Goal: Task Accomplishment & Management: Use online tool/utility

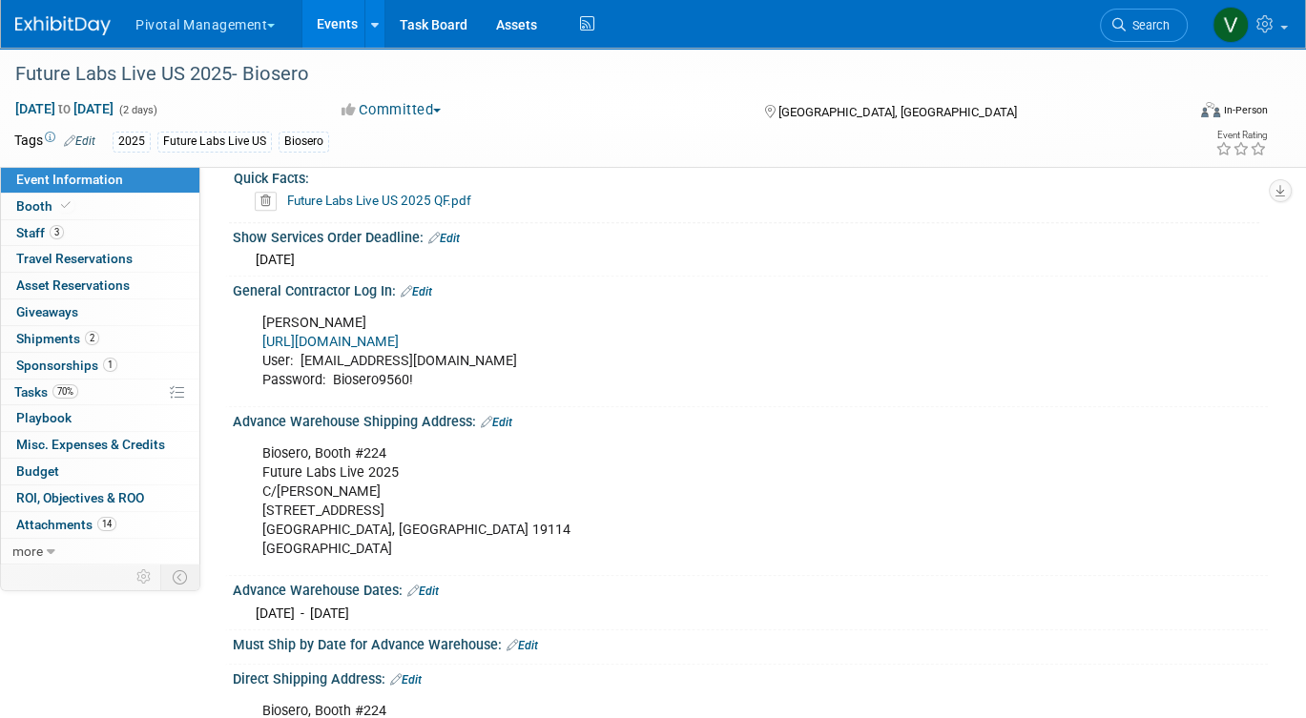
scroll to position [1522, 0]
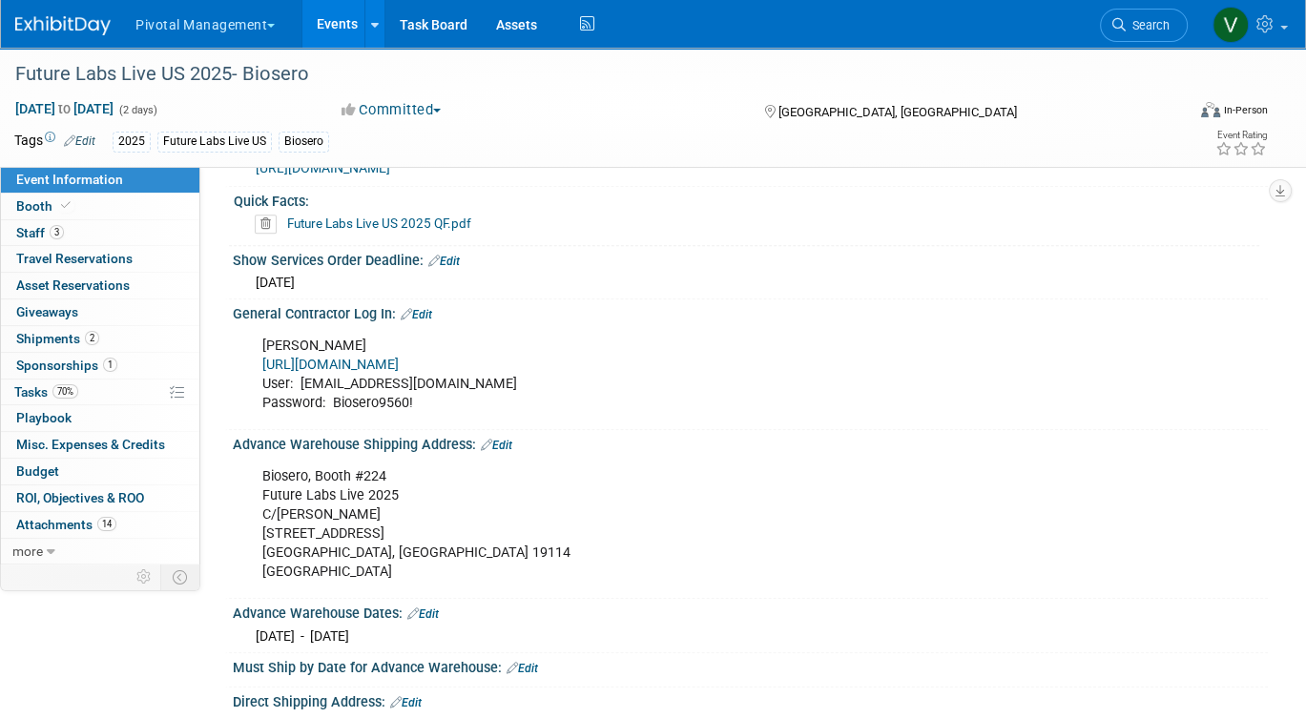
click at [399, 357] on link "[URL][DOMAIN_NAME]" at bounding box center [330, 365] width 136 height 16
click at [426, 308] on link "Edit" at bounding box center [416, 314] width 31 height 13
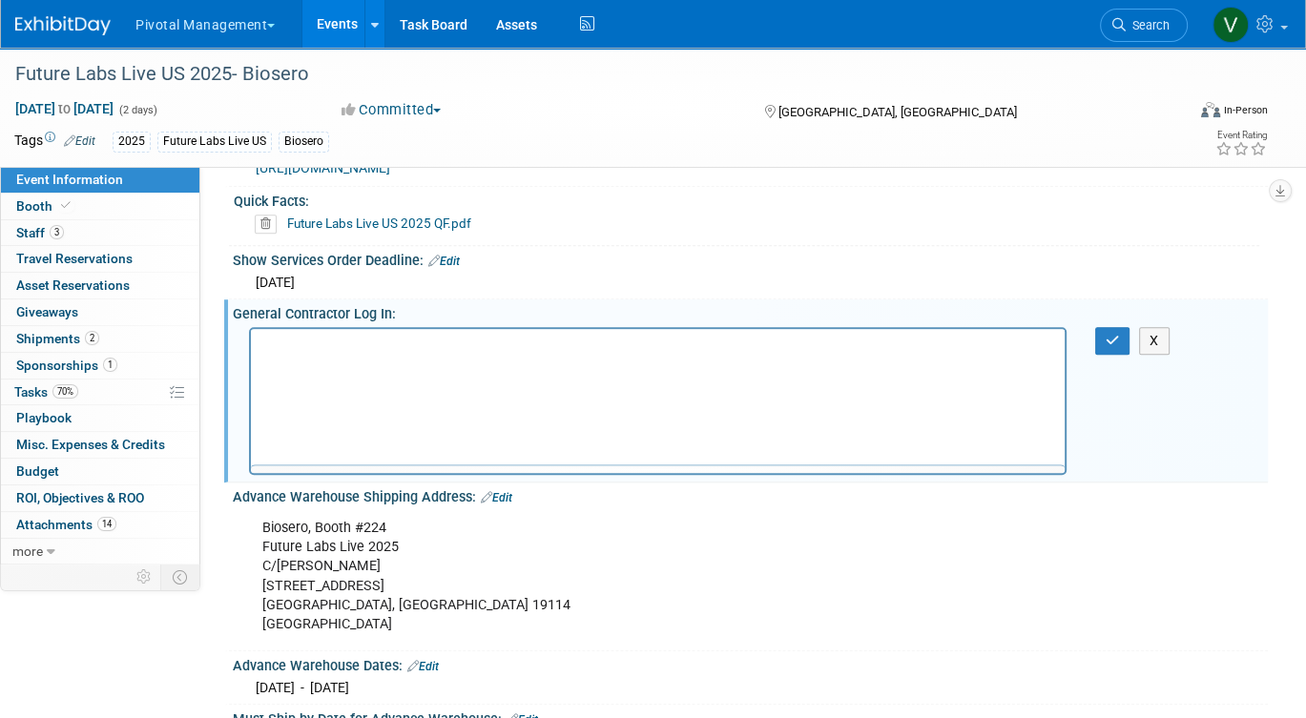
scroll to position [0, 0]
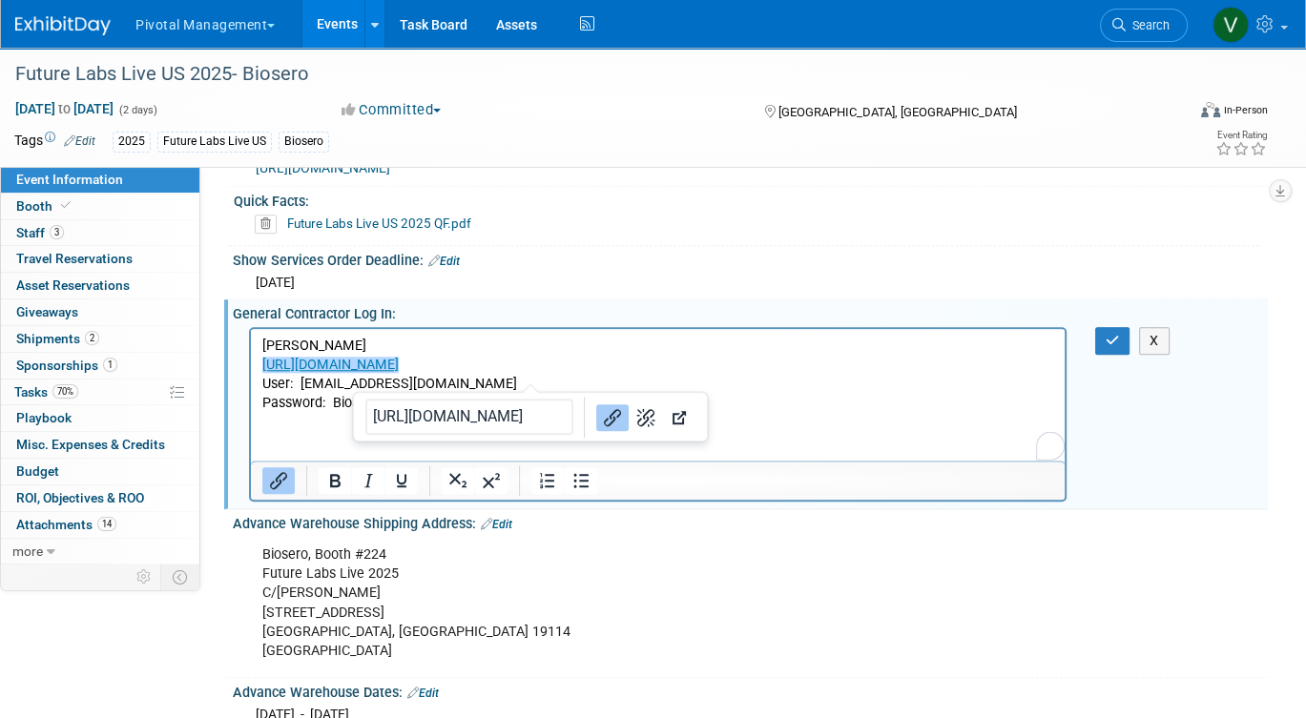
drag, startPoint x: 521, startPoint y: 367, endPoint x: 251, endPoint y: 368, distance: 270.0
click at [251, 368] on html "[PERSON_NAME] [URL][DOMAIN_NAME]﻿ User: [EMAIL_ADDRESS][DOMAIN_NAME] Password: …" at bounding box center [658, 370] width 814 height 84
paste body "To enrich screen reader interactions, please activate Accessibility in Grammarl…"
click at [550, 333] on html "[PERSON_NAME] [URL][DOMAIN_NAME] User: [EMAIL_ADDRESS][DOMAIN_NAME] Password: B…" at bounding box center [658, 370] width 814 height 84
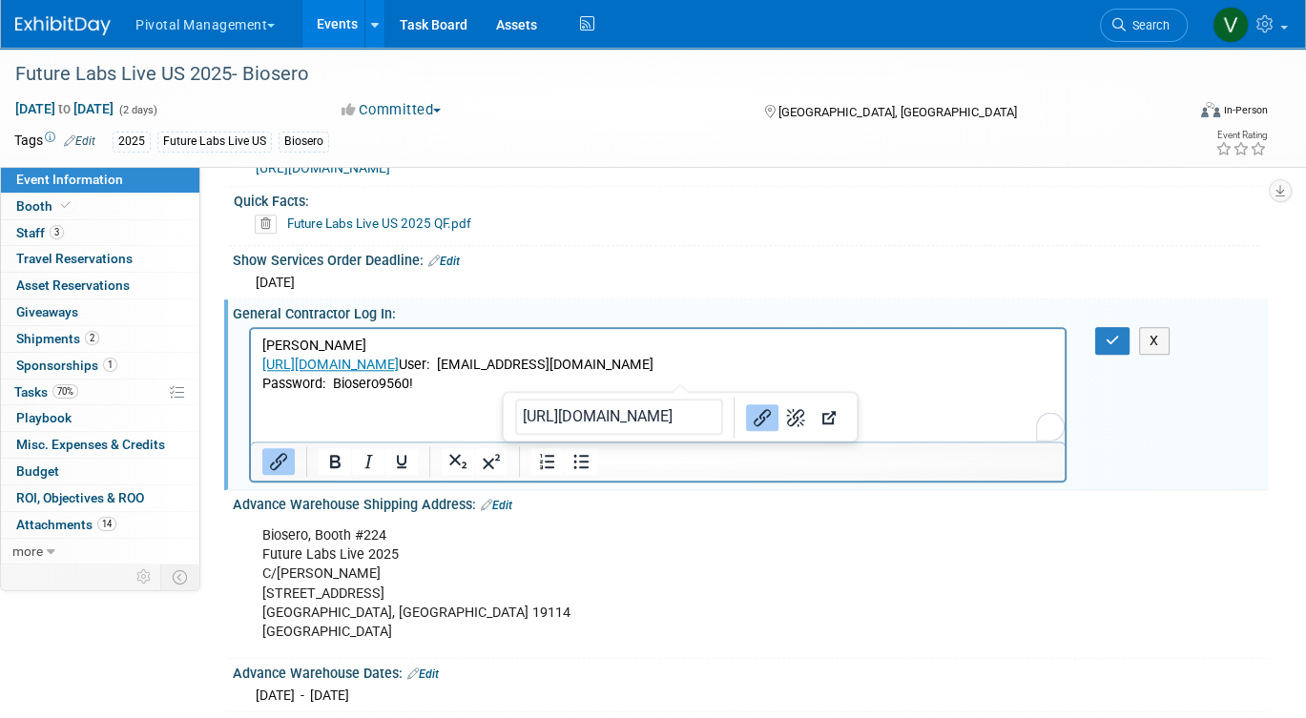
click at [668, 366] on p "[PERSON_NAME] [URL][DOMAIN_NAME] User: [EMAIL_ADDRESS][DOMAIN_NAME] Password: B…" at bounding box center [658, 364] width 792 height 57
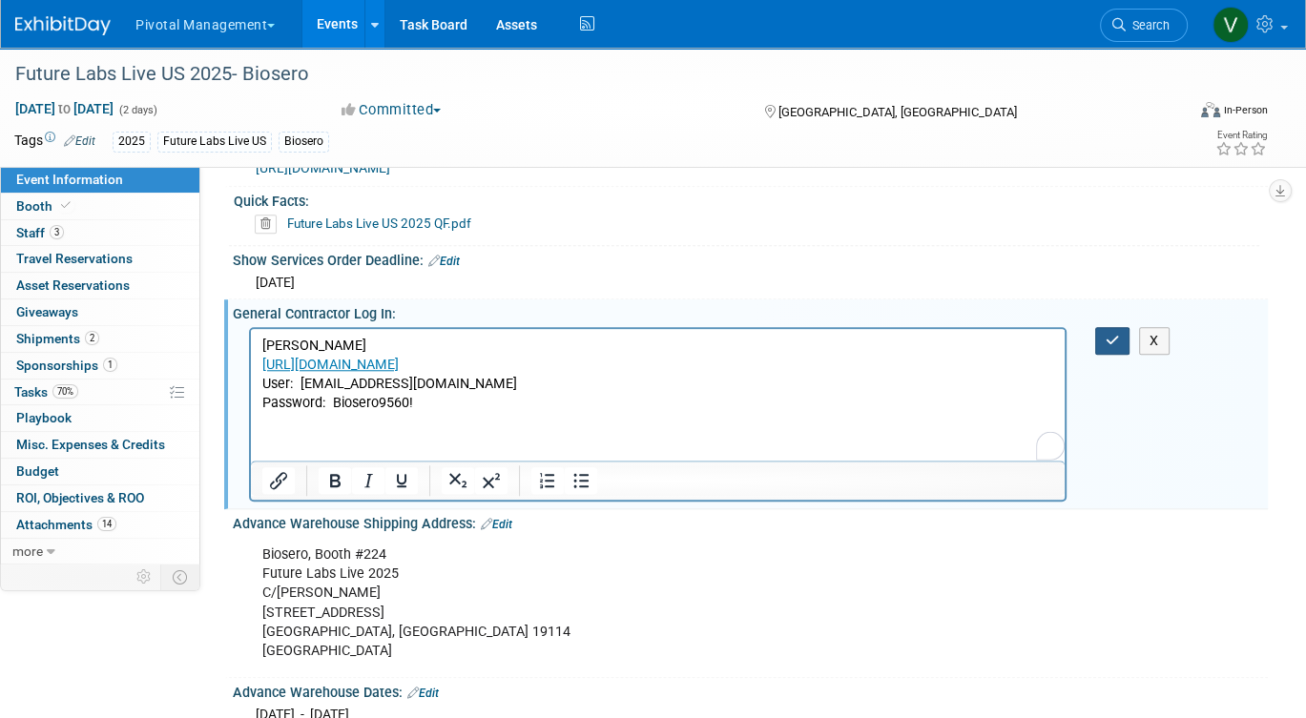
click at [1109, 342] on button "button" at bounding box center [1112, 341] width 35 height 28
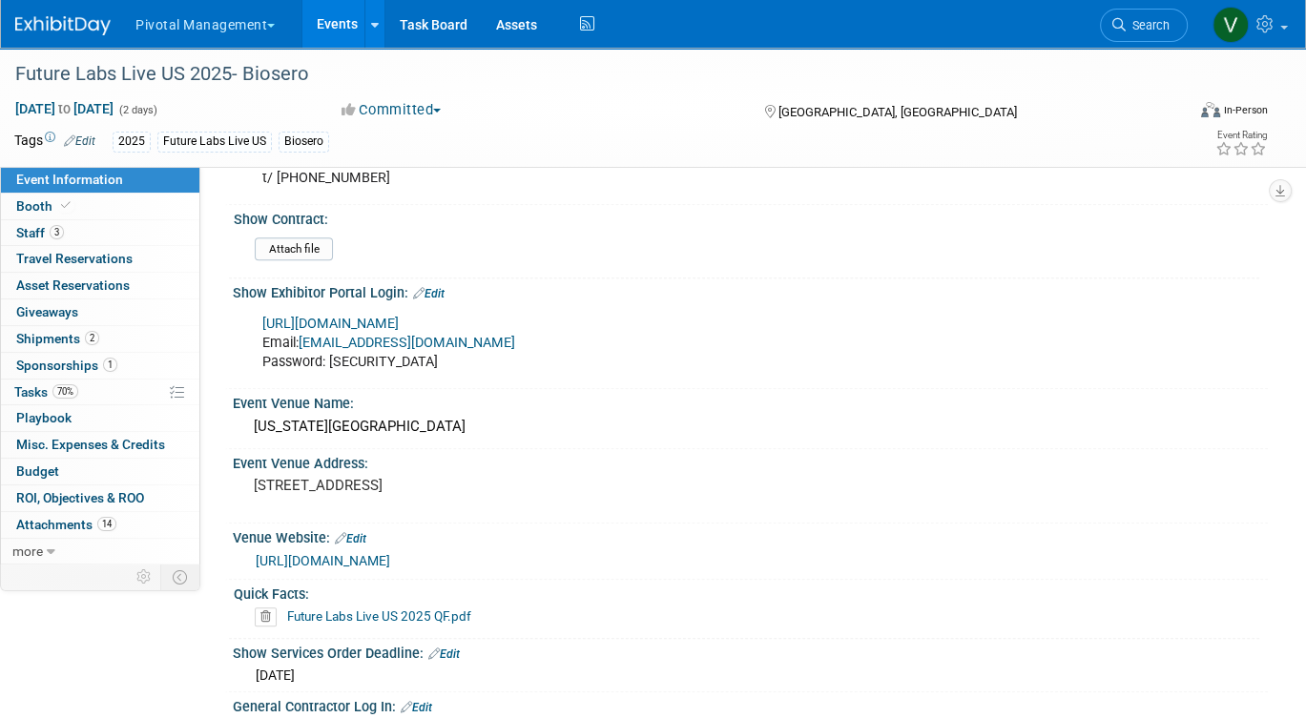
scroll to position [1118, 0]
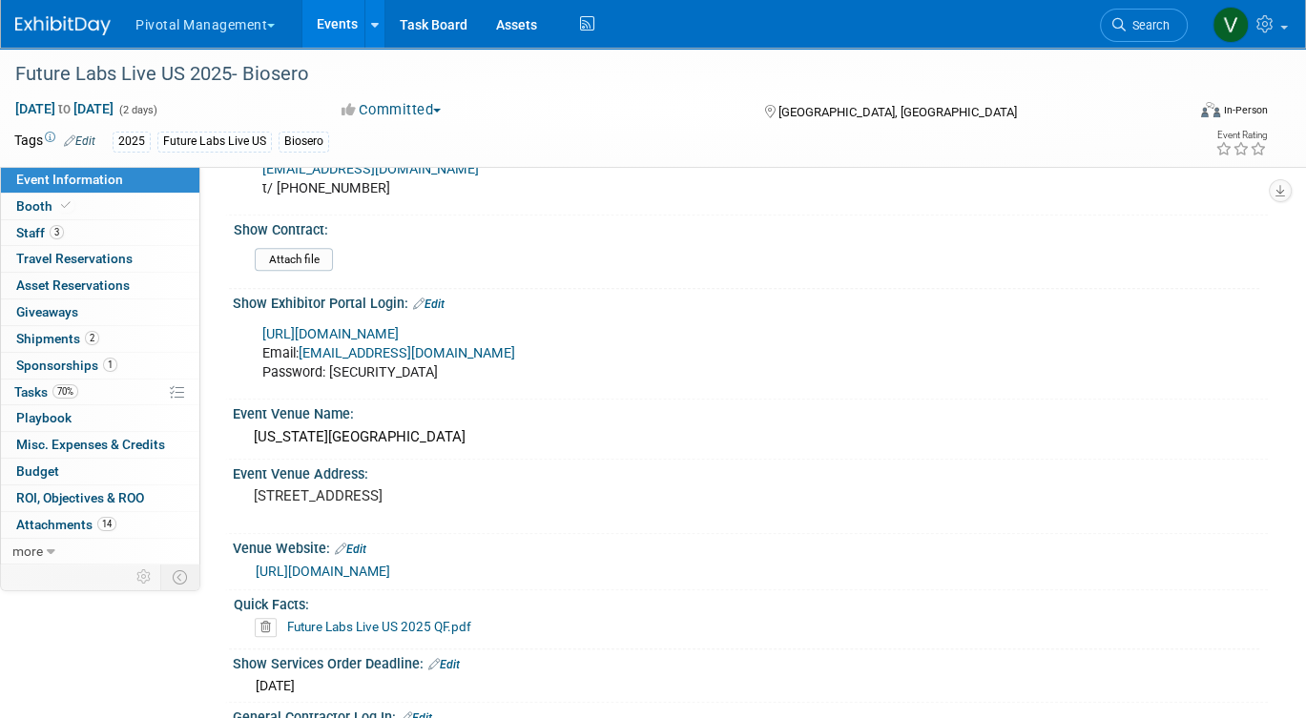
click at [399, 330] on link "[URL][DOMAIN_NAME]" at bounding box center [330, 334] width 136 height 16
